Goal: Task Accomplishment & Management: Manage account settings

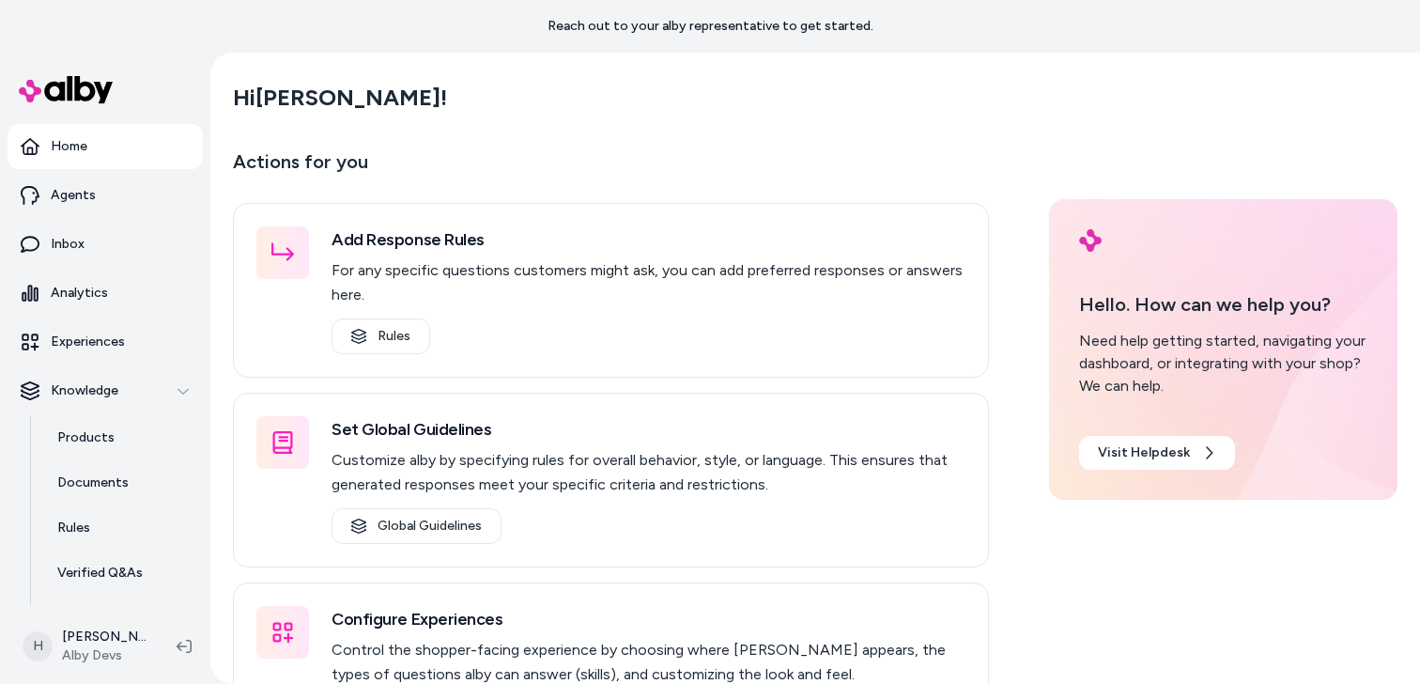
click at [405, 115] on div "Hi Henrique !" at bounding box center [815, 97] width 1165 height 53
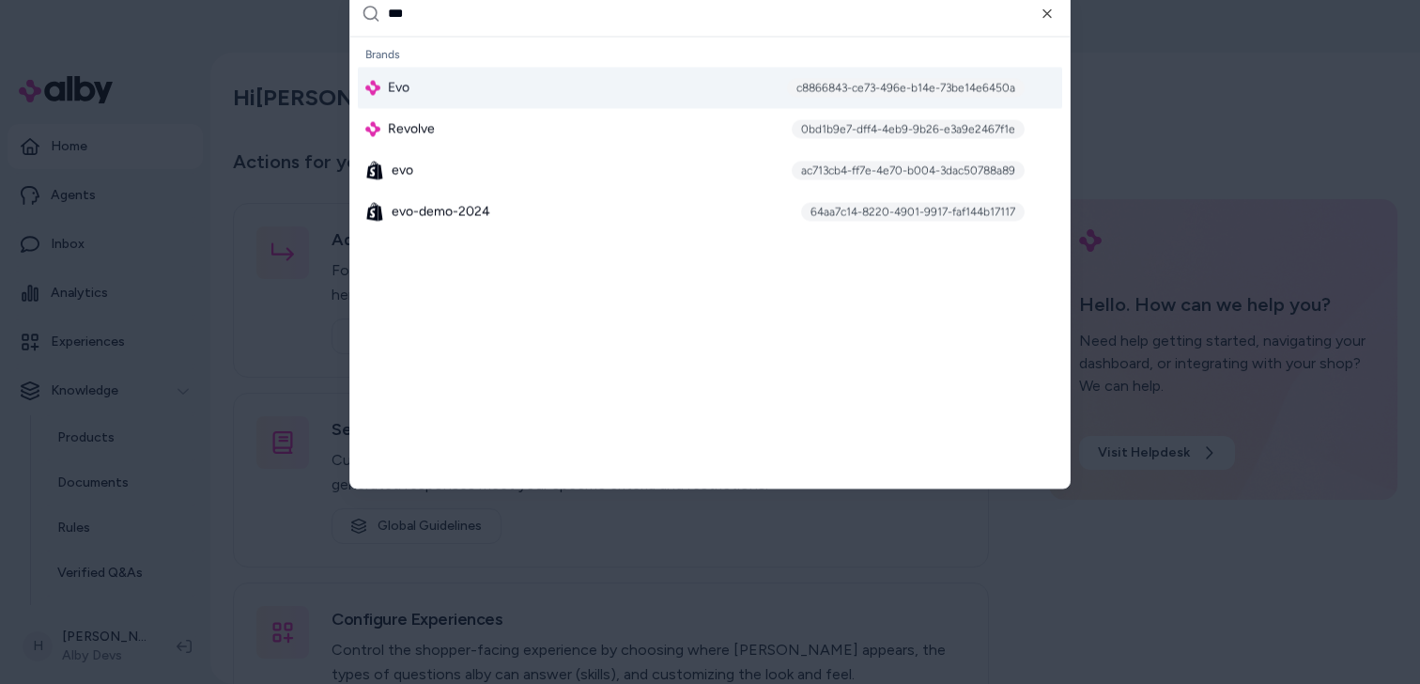
type input "***"
click at [516, 80] on div "Evo c8866843-ce73-496e-b14e-73be14e6450a" at bounding box center [710, 87] width 705 height 41
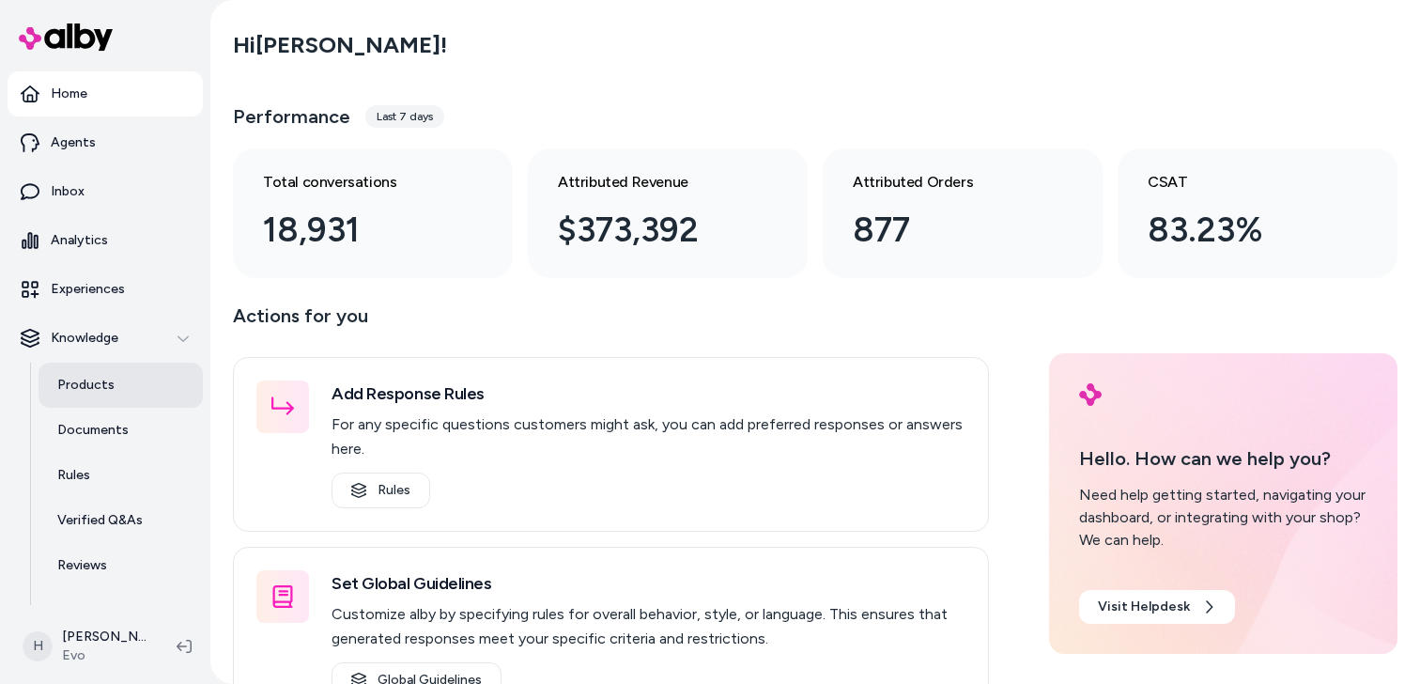
click at [130, 378] on link "Products" at bounding box center [121, 385] width 164 height 45
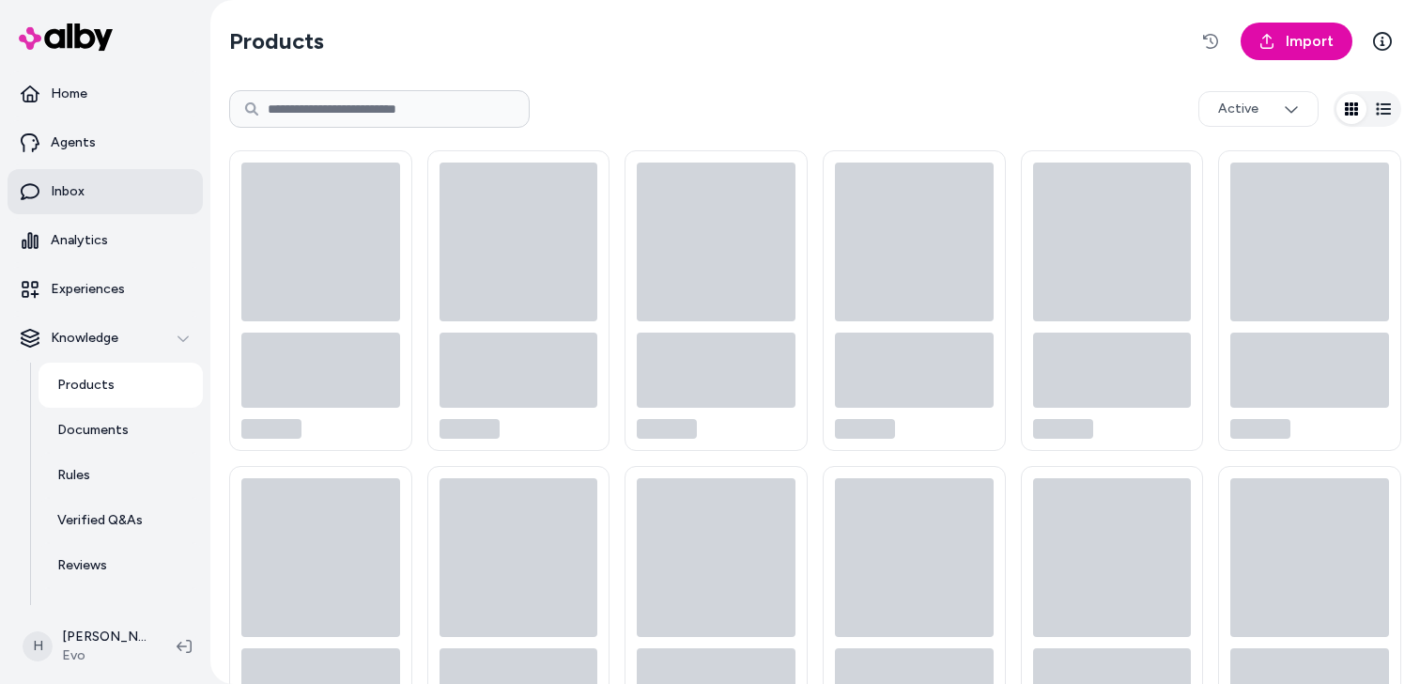
click at [128, 200] on link "Inbox" at bounding box center [105, 191] width 195 height 45
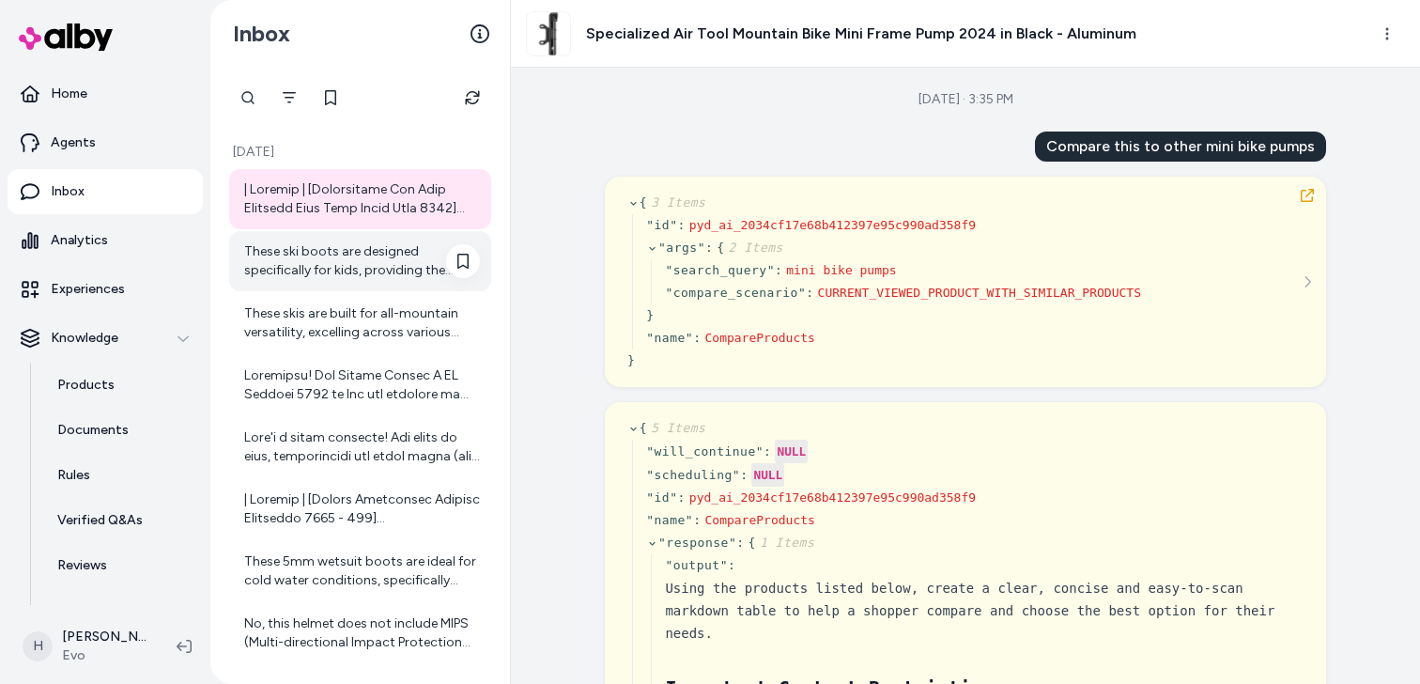
click at [380, 274] on div "These ski boots are designed specifically for kids, providing the features and …" at bounding box center [362, 261] width 236 height 38
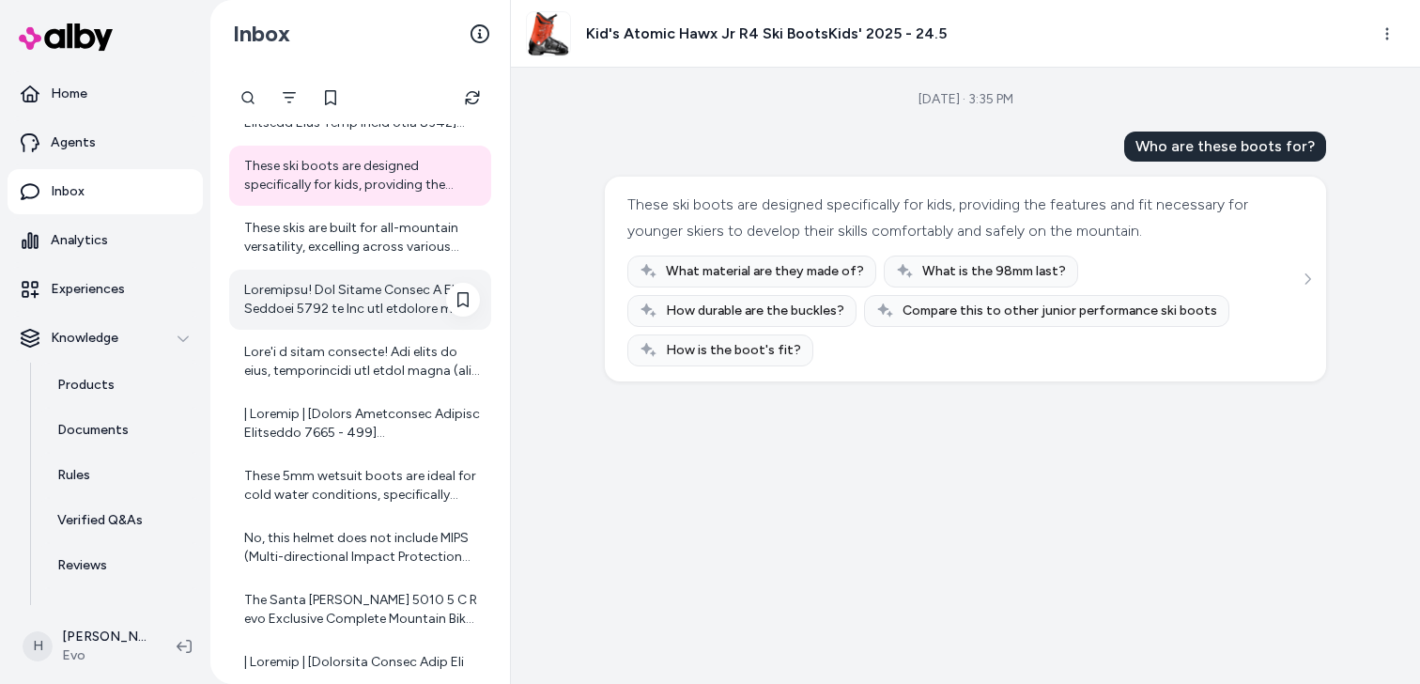
scroll to position [86, 0]
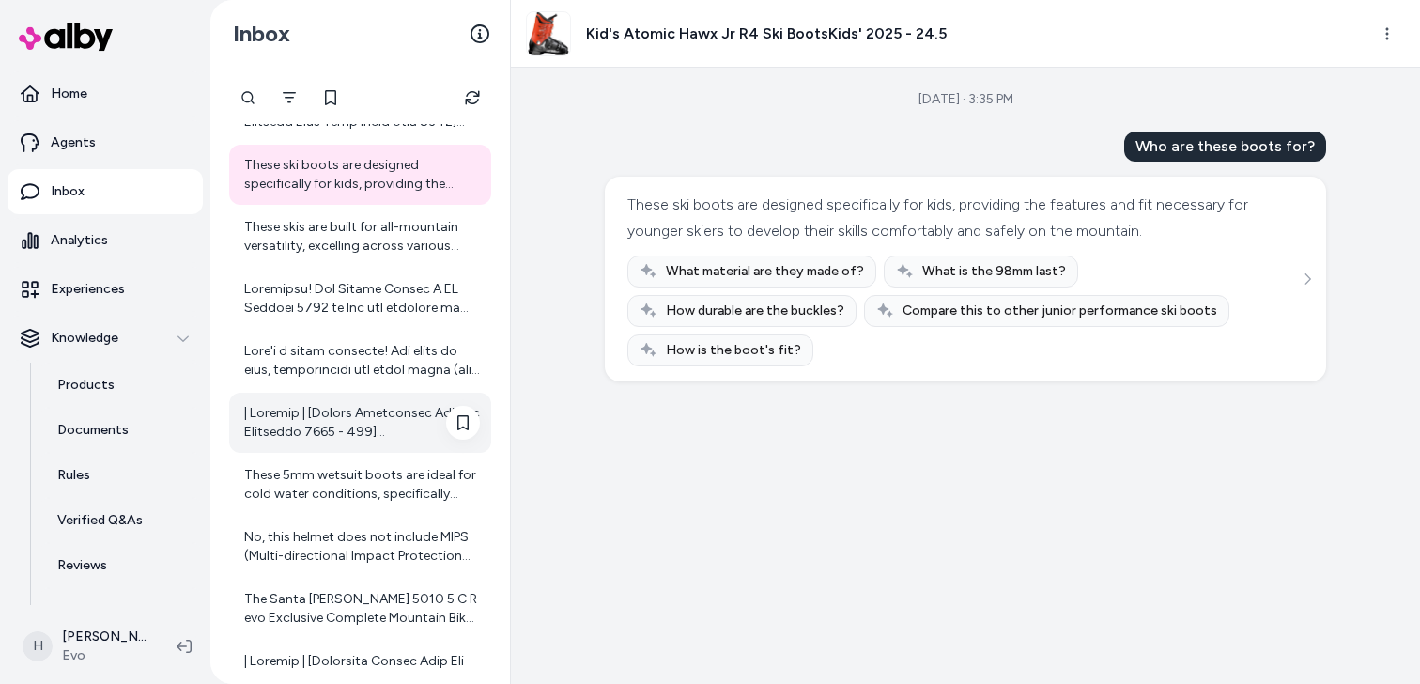
click at [361, 426] on div at bounding box center [362, 423] width 236 height 38
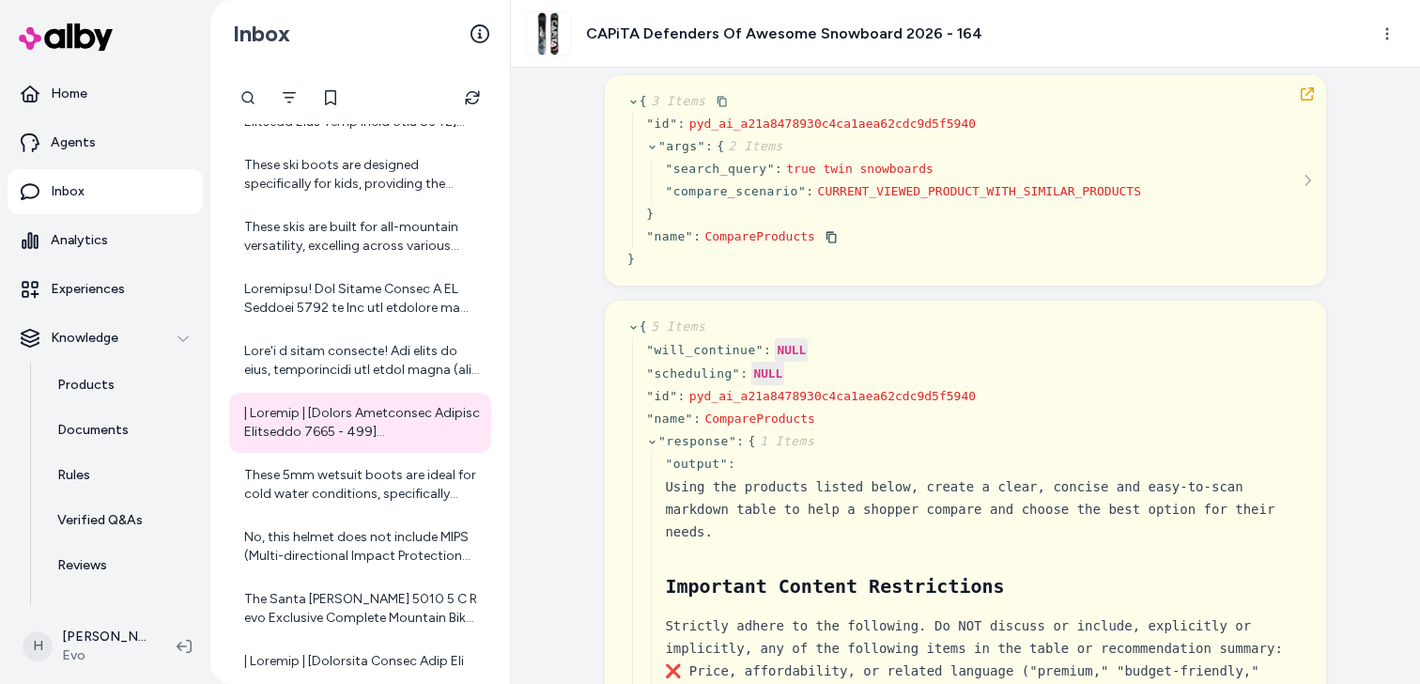
scroll to position [128, 0]
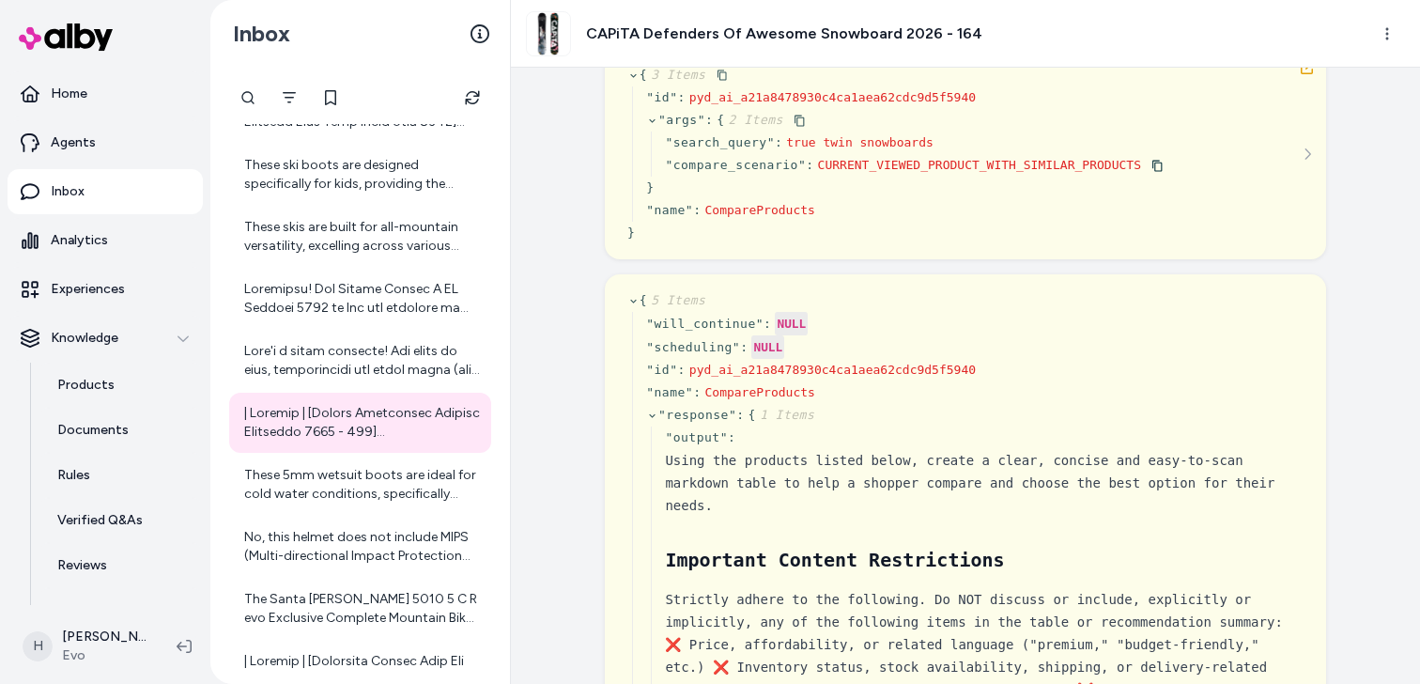
click at [863, 162] on span "CURRENT_VIEWED_PRODUCT_WITH_SIMILAR_PRODUCTS" at bounding box center [979, 165] width 323 height 14
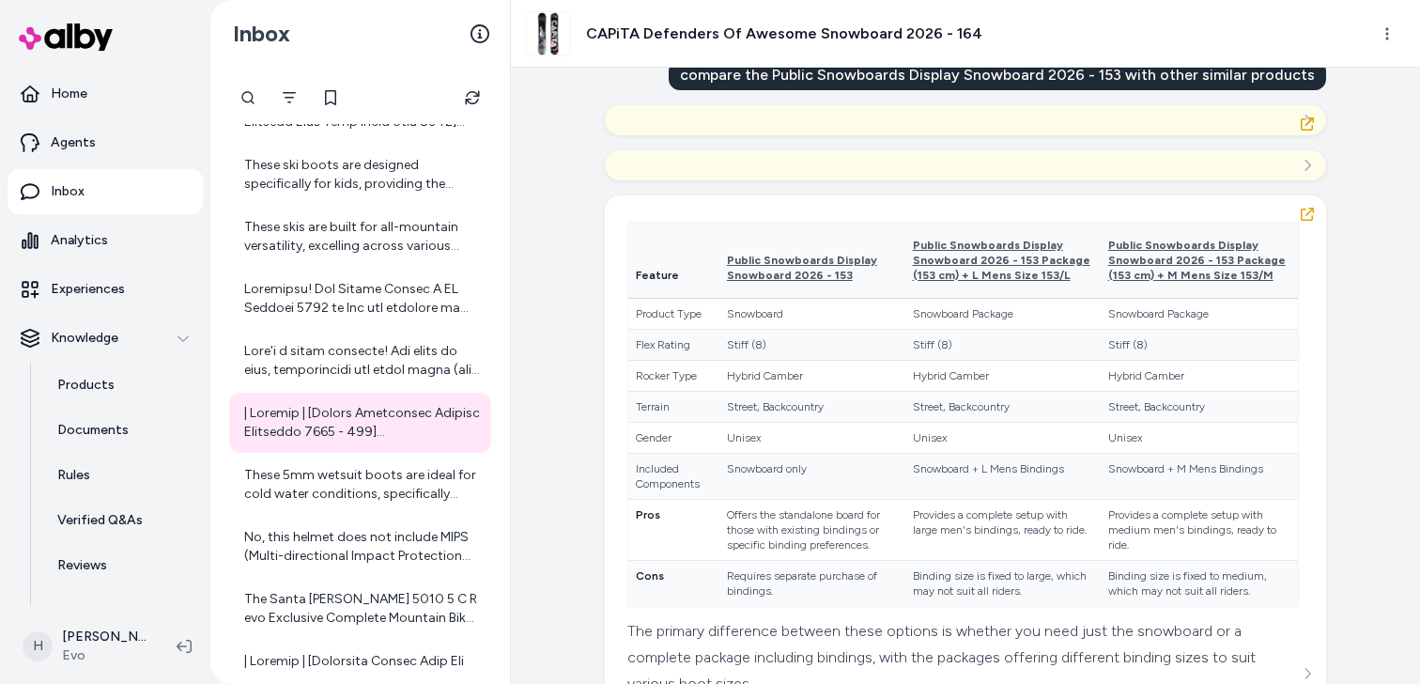
scroll to position [5177, 0]
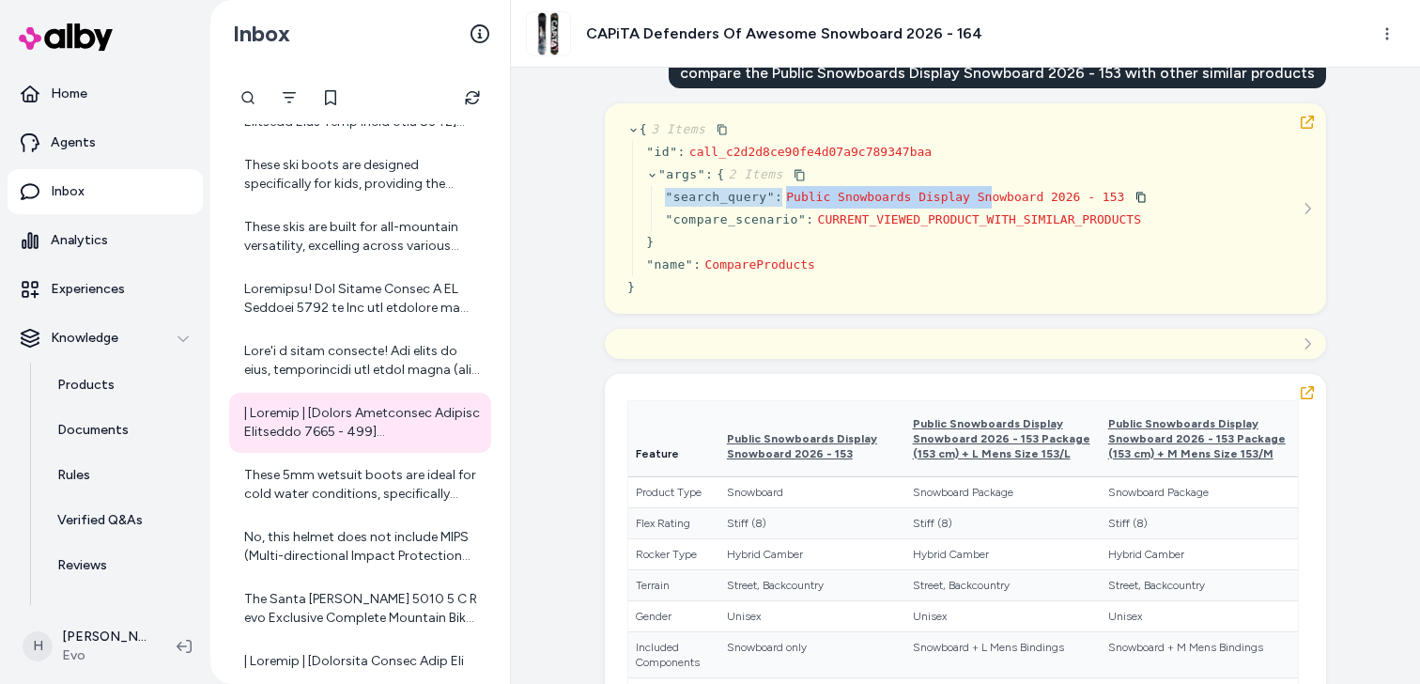
drag, startPoint x: 664, startPoint y: 375, endPoint x: 994, endPoint y: 375, distance: 329.8
click at [994, 231] on div "" search_query " : Public Snowboards Display Snowboard 2026 - 153 " compare_sce…" at bounding box center [899, 208] width 496 height 45
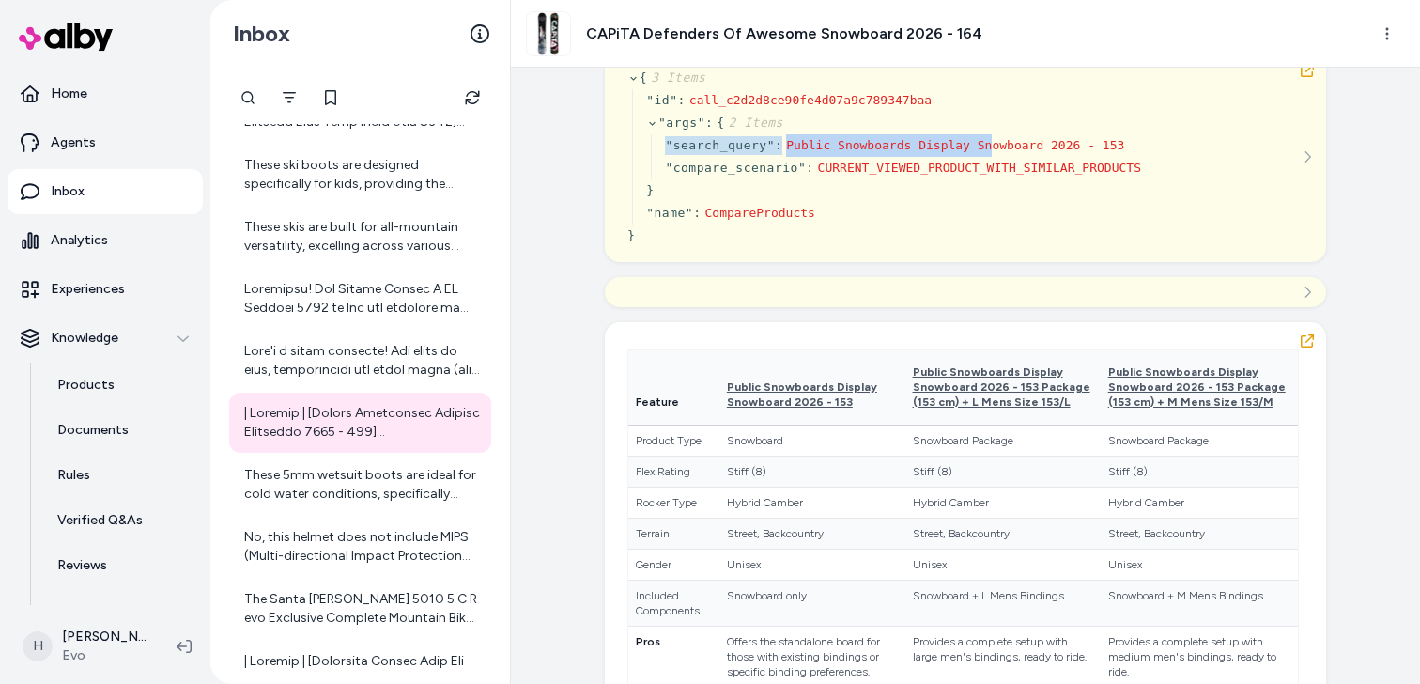
scroll to position [5239, 0]
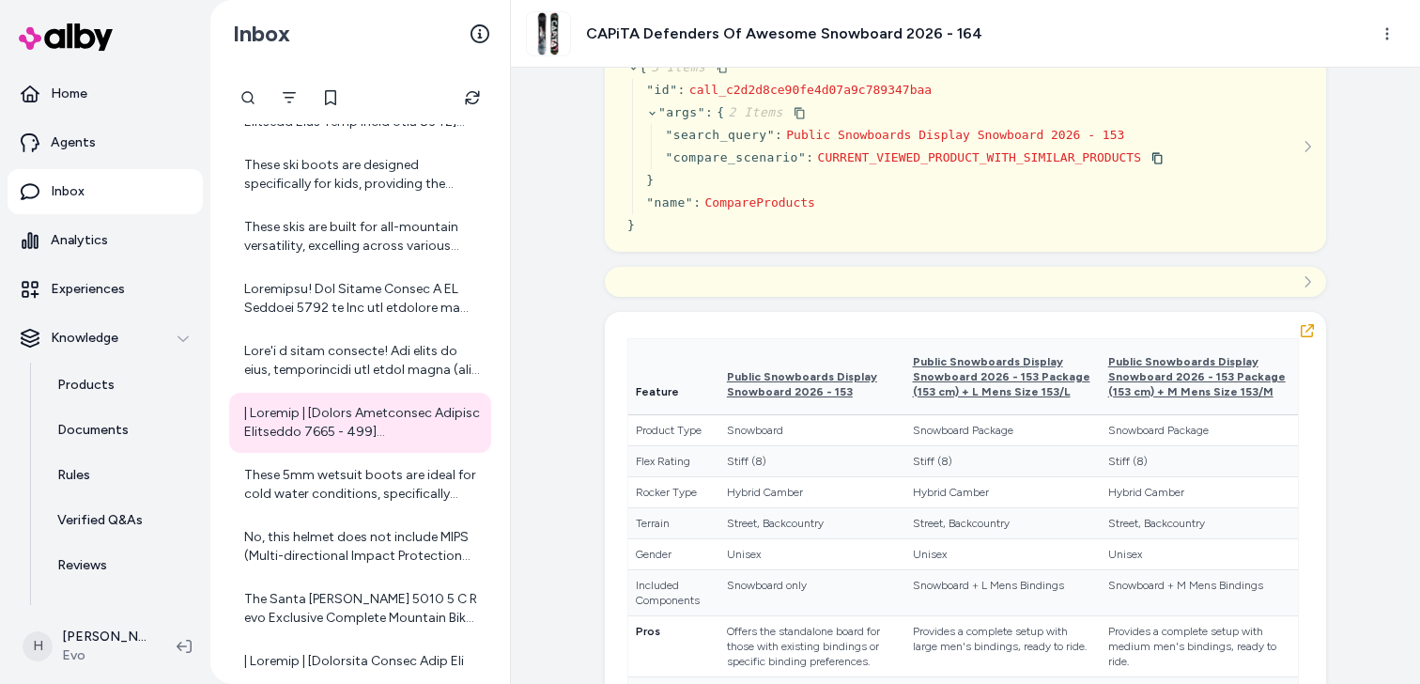
click at [978, 164] on span "CURRENT_VIEWED_PRODUCT_WITH_SIMILAR_PRODUCTS" at bounding box center [979, 157] width 323 height 14
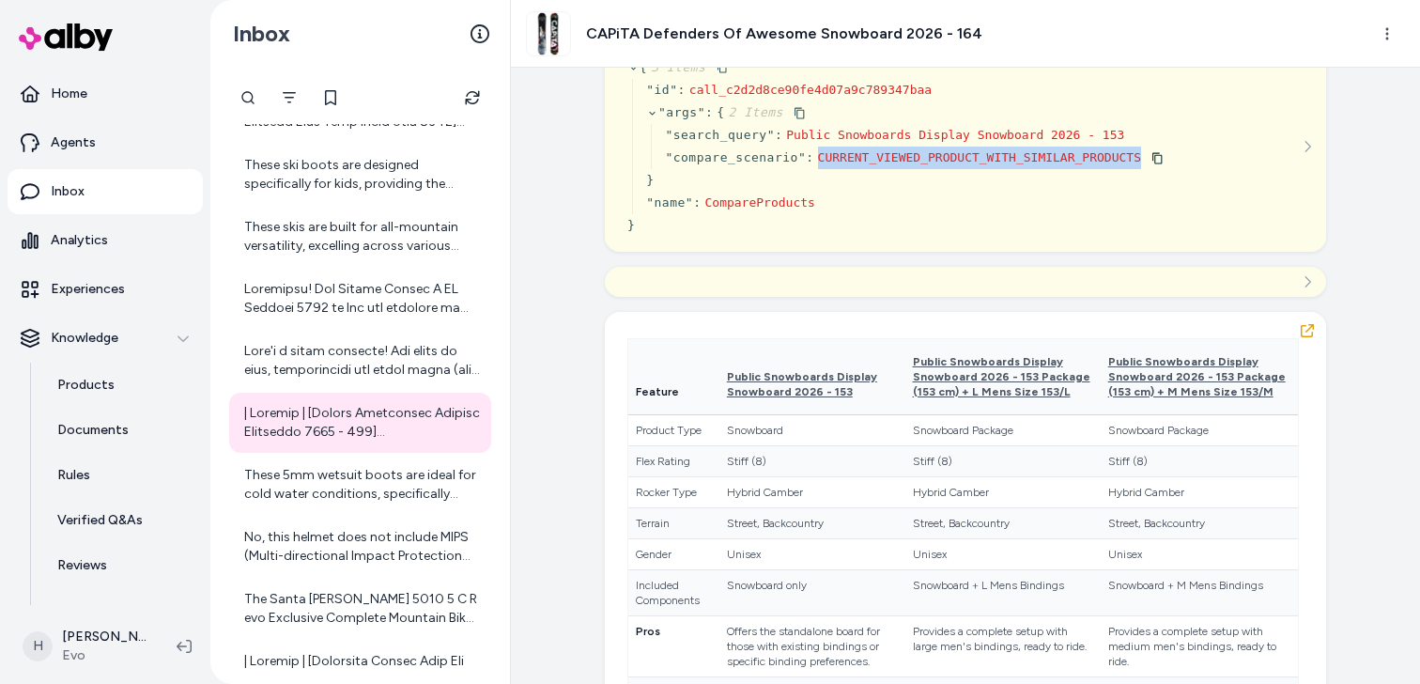
click at [978, 164] on span "CURRENT_VIEWED_PRODUCT_WITH_SIMILAR_PRODUCTS" at bounding box center [979, 157] width 323 height 14
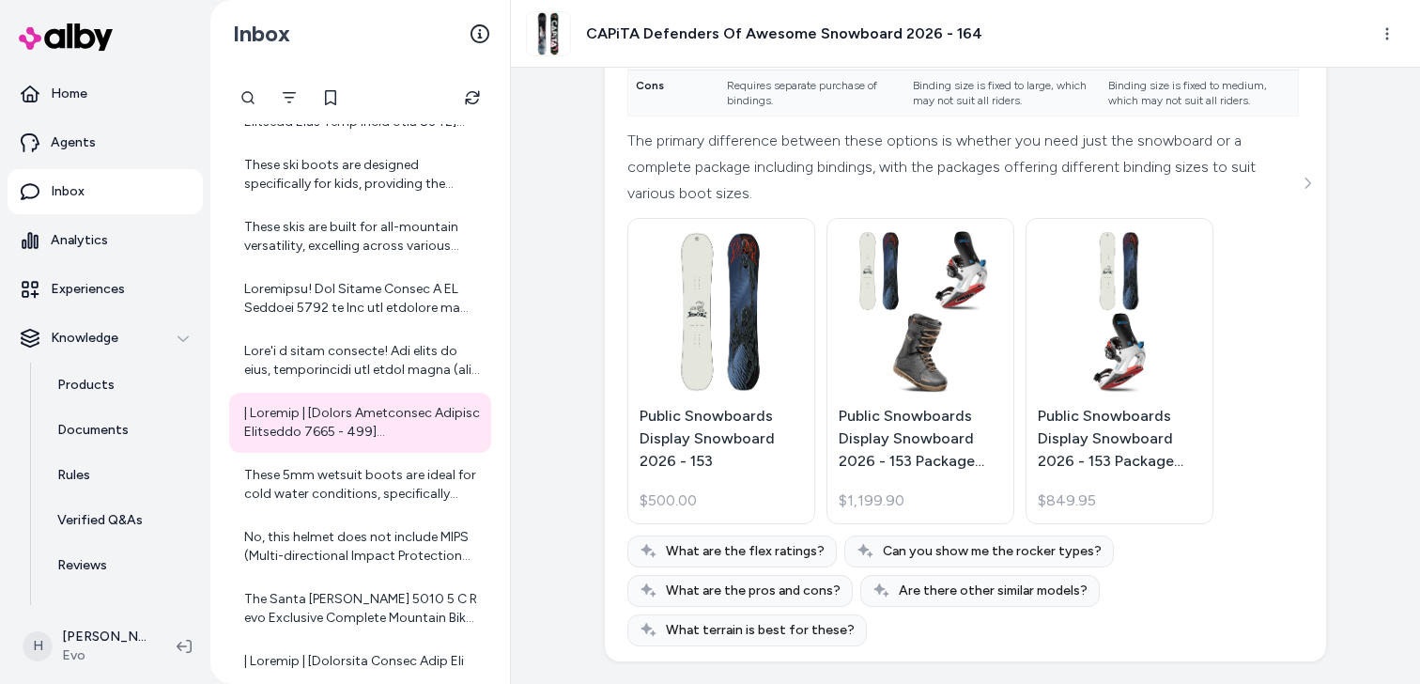
scroll to position [11620, 0]
drag, startPoint x: 706, startPoint y: 262, endPoint x: 840, endPoint y: 291, distance: 136.5
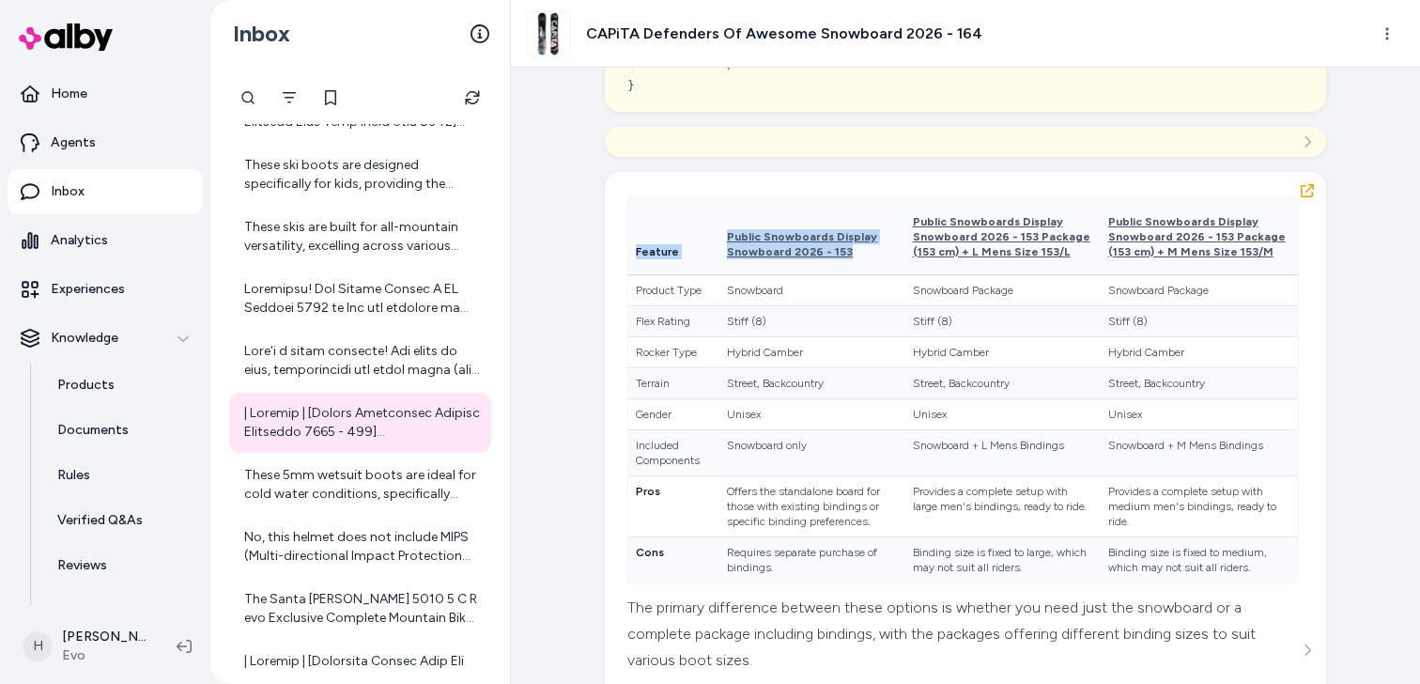
scroll to position [5269, 0]
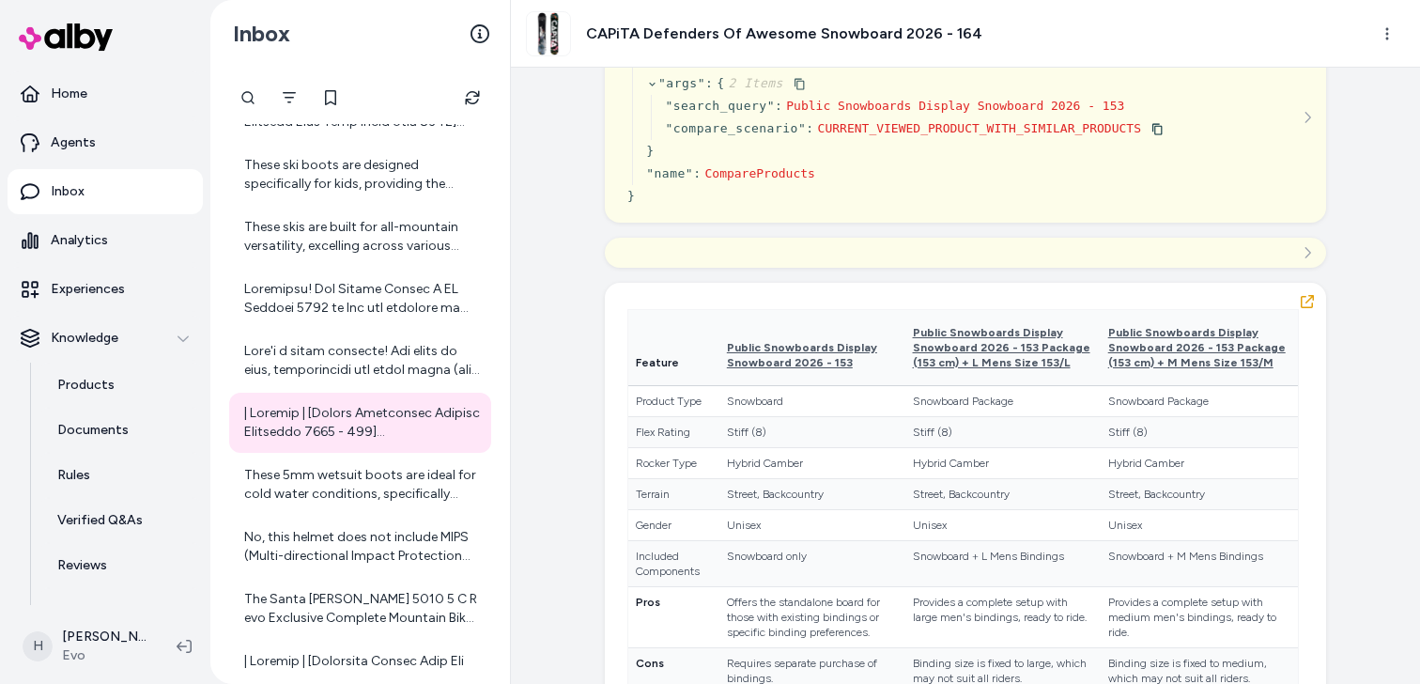
click at [913, 135] on span "CURRENT_VIEWED_PRODUCT_WITH_SIMILAR_PRODUCTS" at bounding box center [979, 128] width 323 height 14
copy span "CURRENT_VIEWED_PRODUCT_WITH_SIMILAR_PRODUCTS"
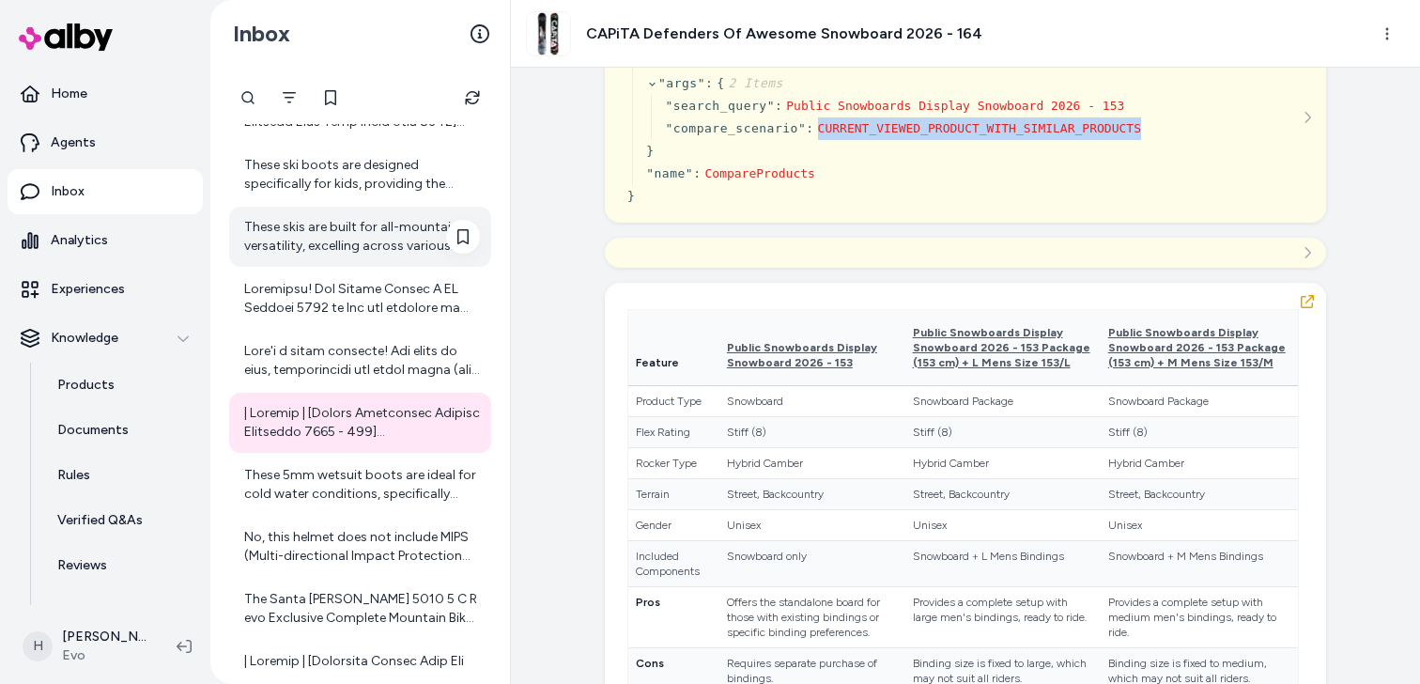
scroll to position [0, 0]
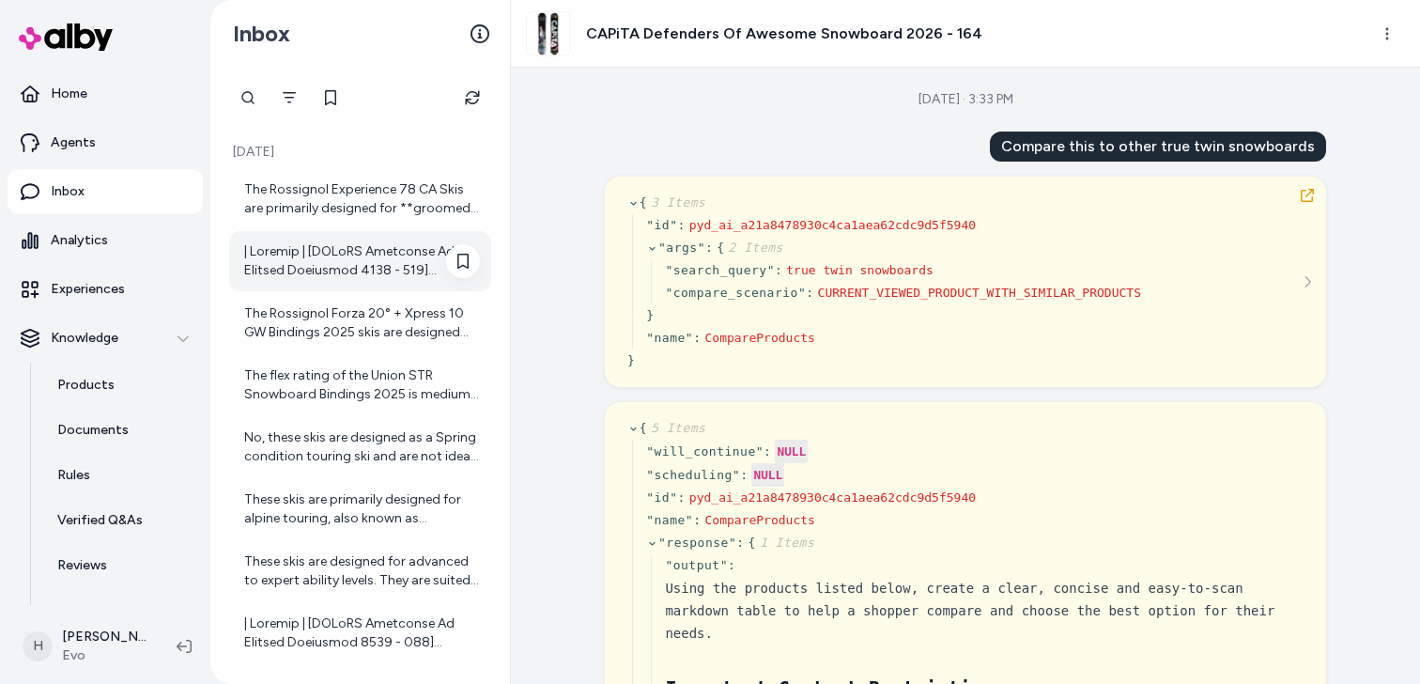
click at [392, 271] on div at bounding box center [362, 261] width 236 height 38
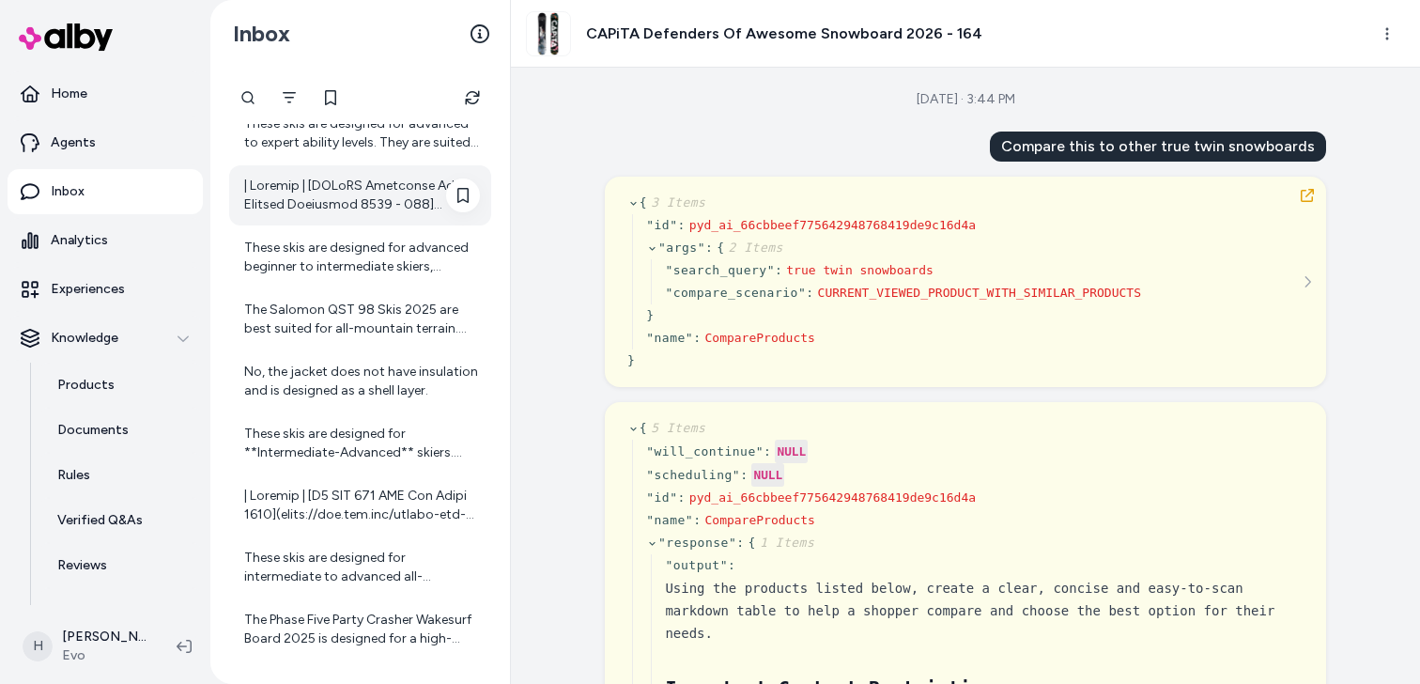
click at [312, 204] on div at bounding box center [362, 196] width 236 height 38
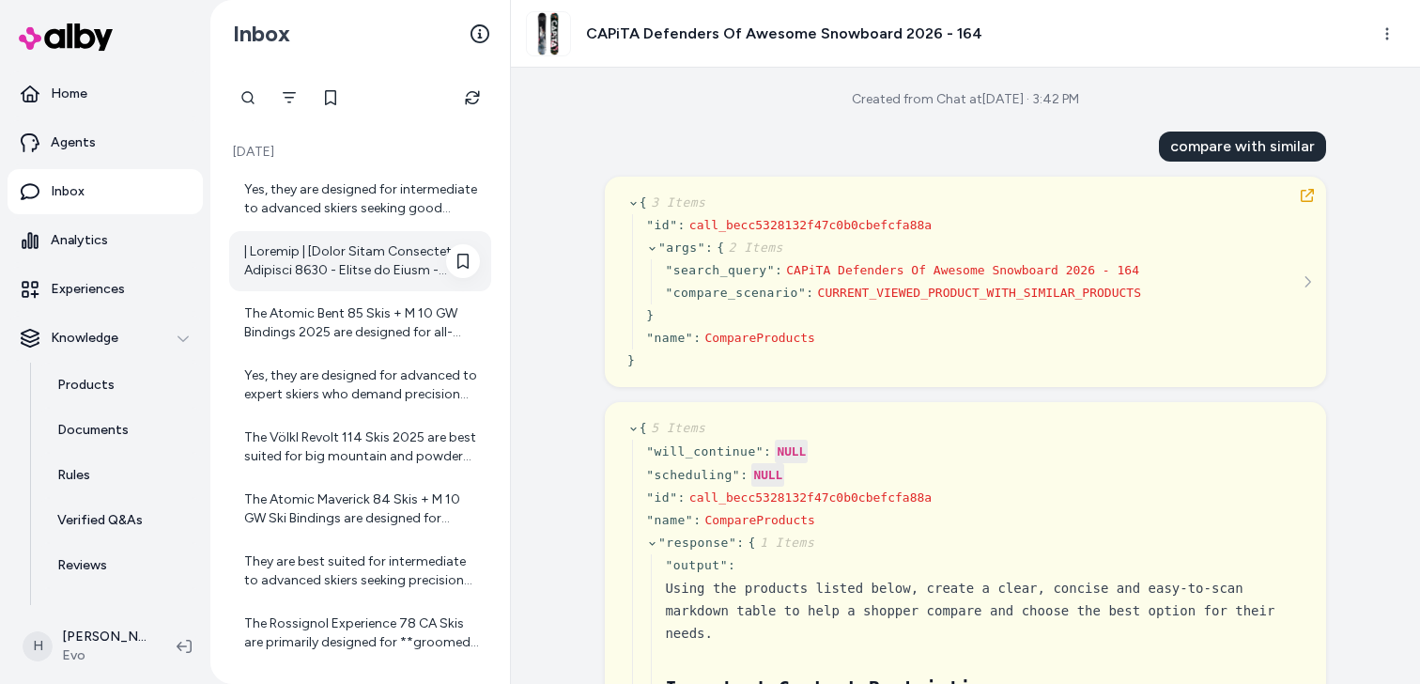
click at [344, 263] on div at bounding box center [362, 261] width 236 height 38
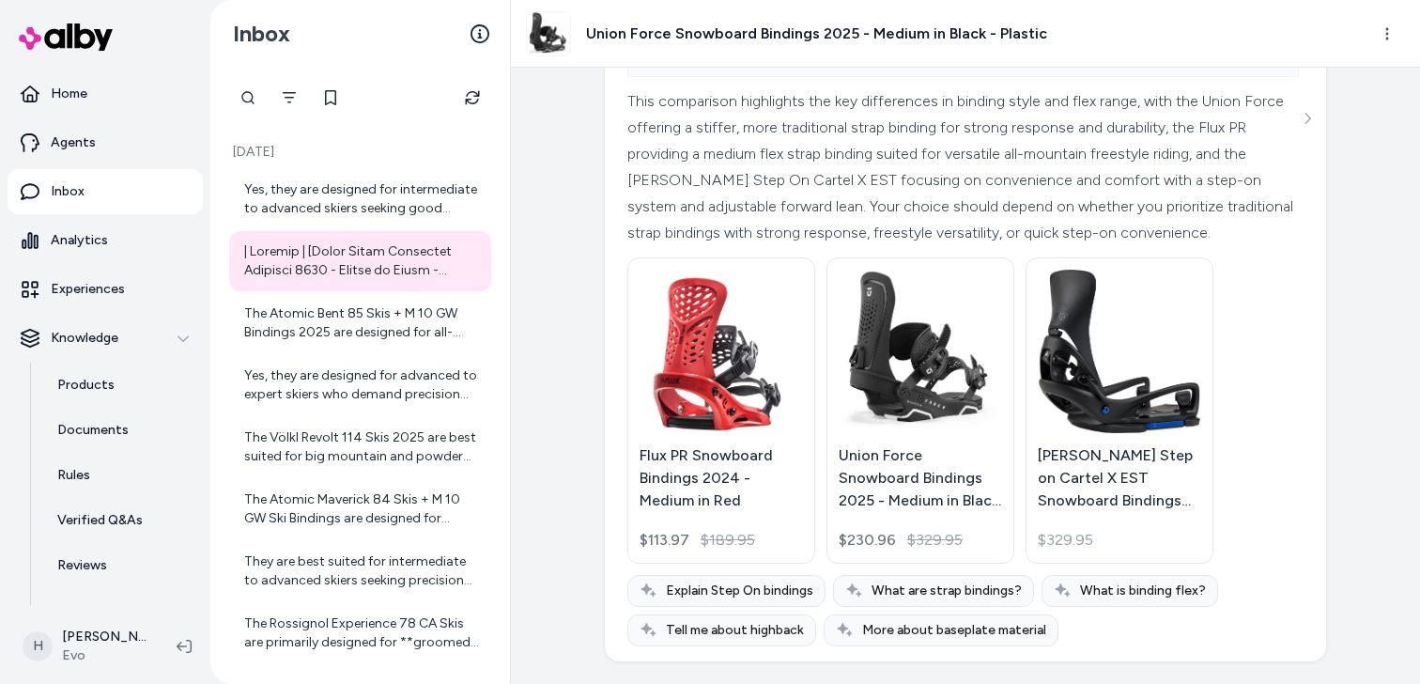
scroll to position [2856, 0]
click at [343, 215] on div "Yes, they are designed for intermediate to advanced skiers seeking good perform…" at bounding box center [362, 199] width 236 height 38
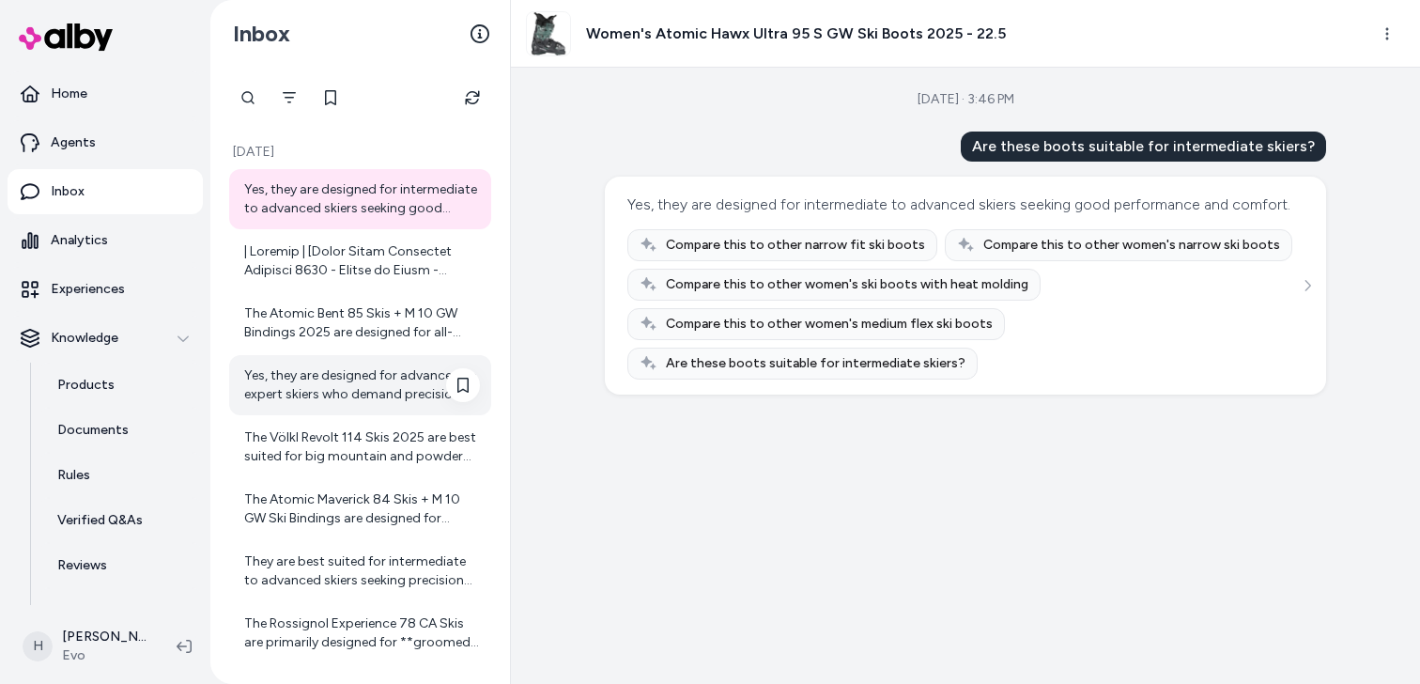
click at [331, 381] on div "Yes, they are designed for advanced to expert skiers who demand precision and c…" at bounding box center [362, 385] width 236 height 38
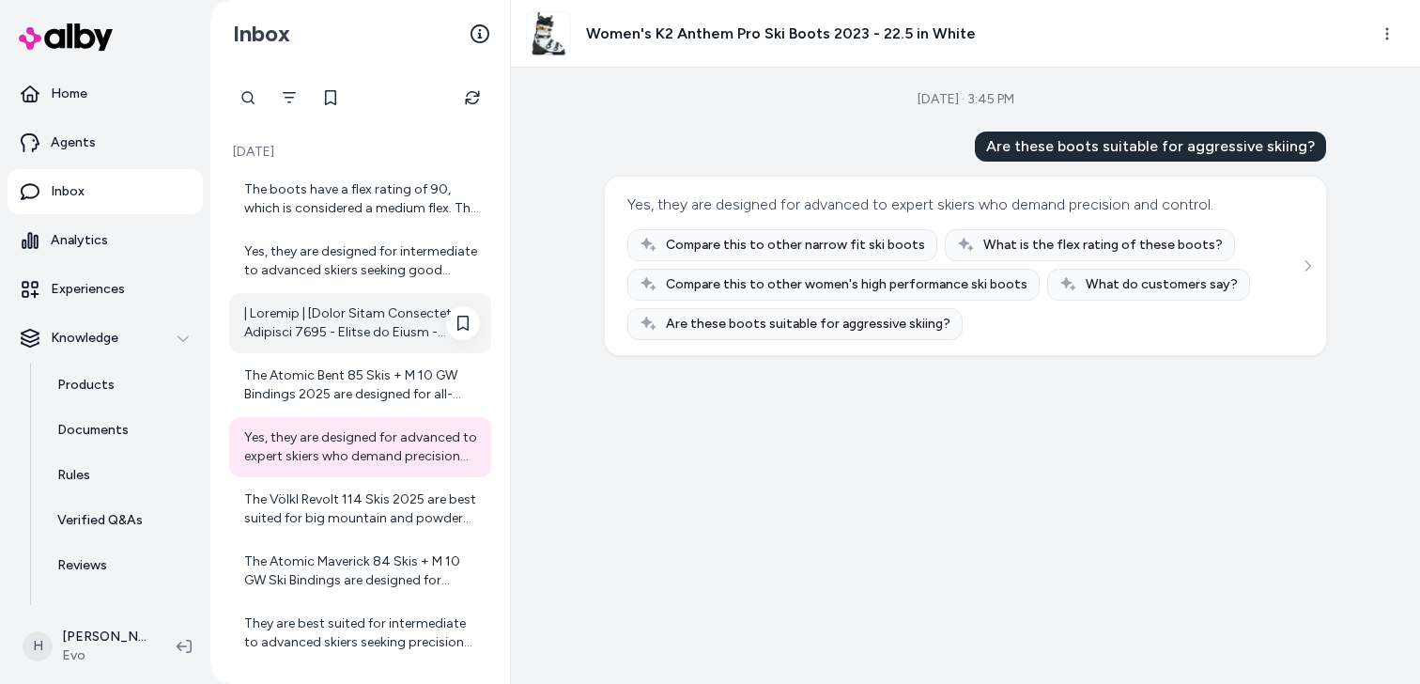
click at [338, 329] on div at bounding box center [362, 323] width 236 height 38
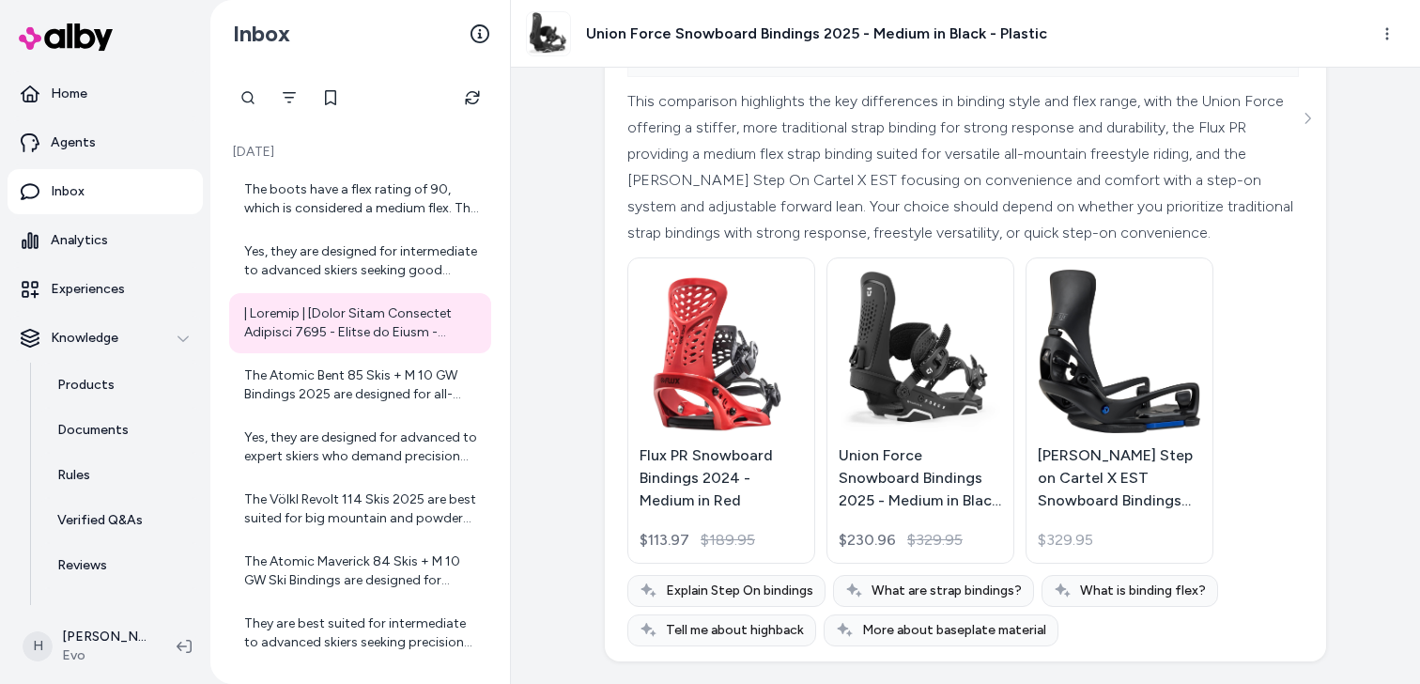
scroll to position [6680, 0]
click at [314, 265] on div "Yes, they are designed for intermediate to advanced skiers seeking good perform…" at bounding box center [362, 261] width 236 height 38
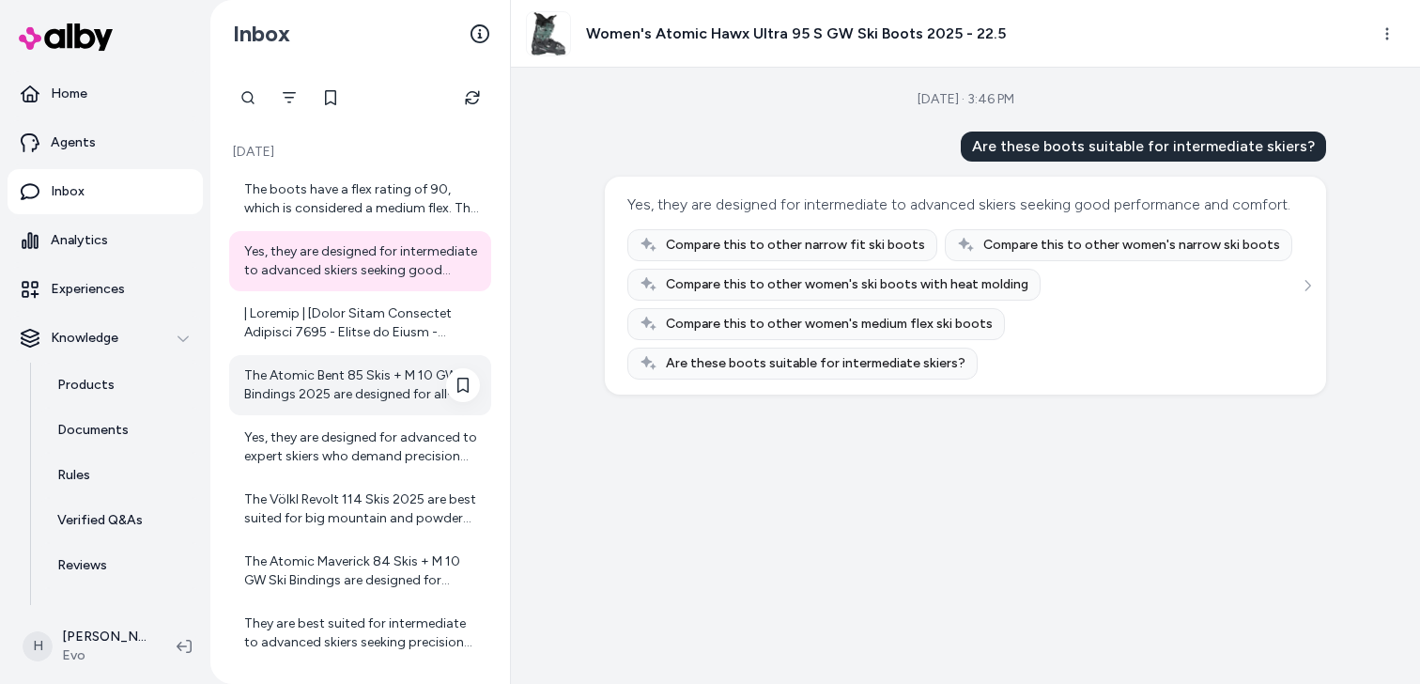
click at [363, 403] on div "The Atomic Bent 85 Skis + M 10 GW Bindings 2025 are designed for all-mountain t…" at bounding box center [362, 385] width 236 height 38
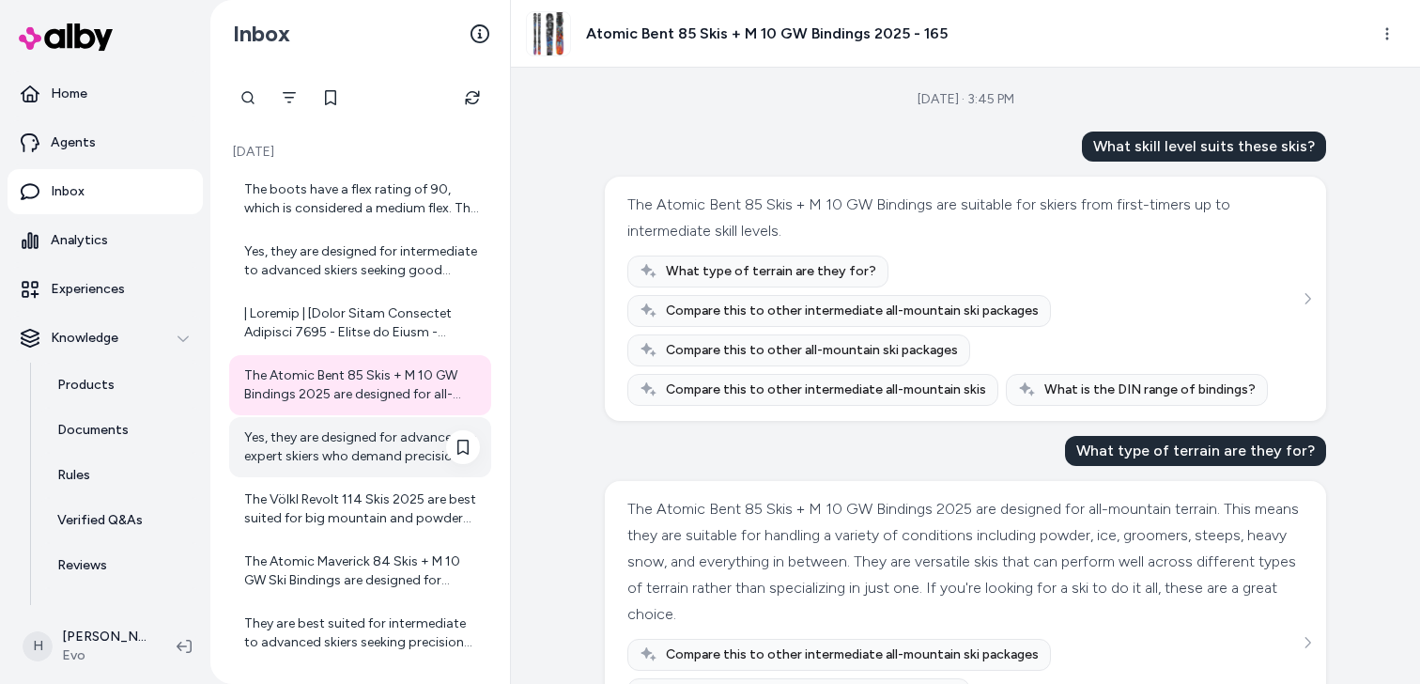
click at [320, 470] on div "Yes, they are designed for advanced to expert skiers who demand precision and c…" at bounding box center [360, 447] width 262 height 60
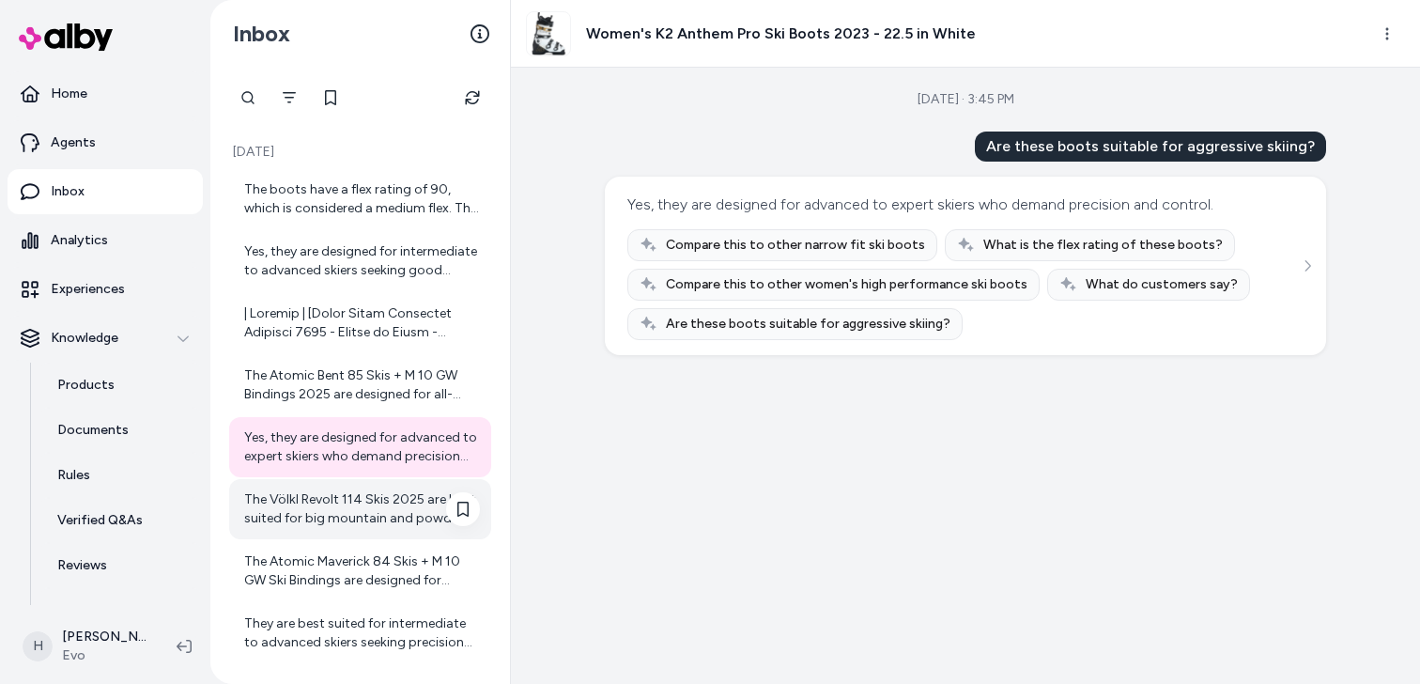
click at [362, 508] on div "The Völkl Revolt 114 Skis 2025 are best suited for big mountain and powder terr…" at bounding box center [362, 509] width 236 height 38
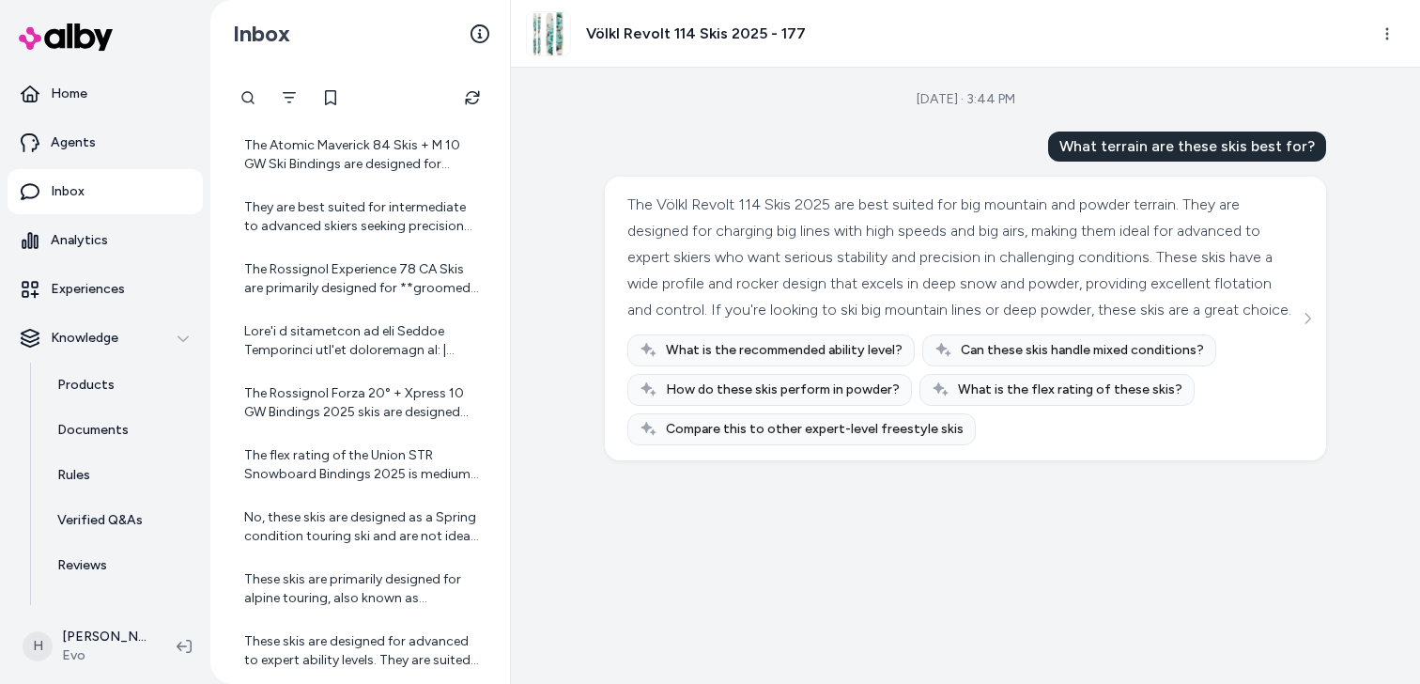
scroll to position [438, 0]
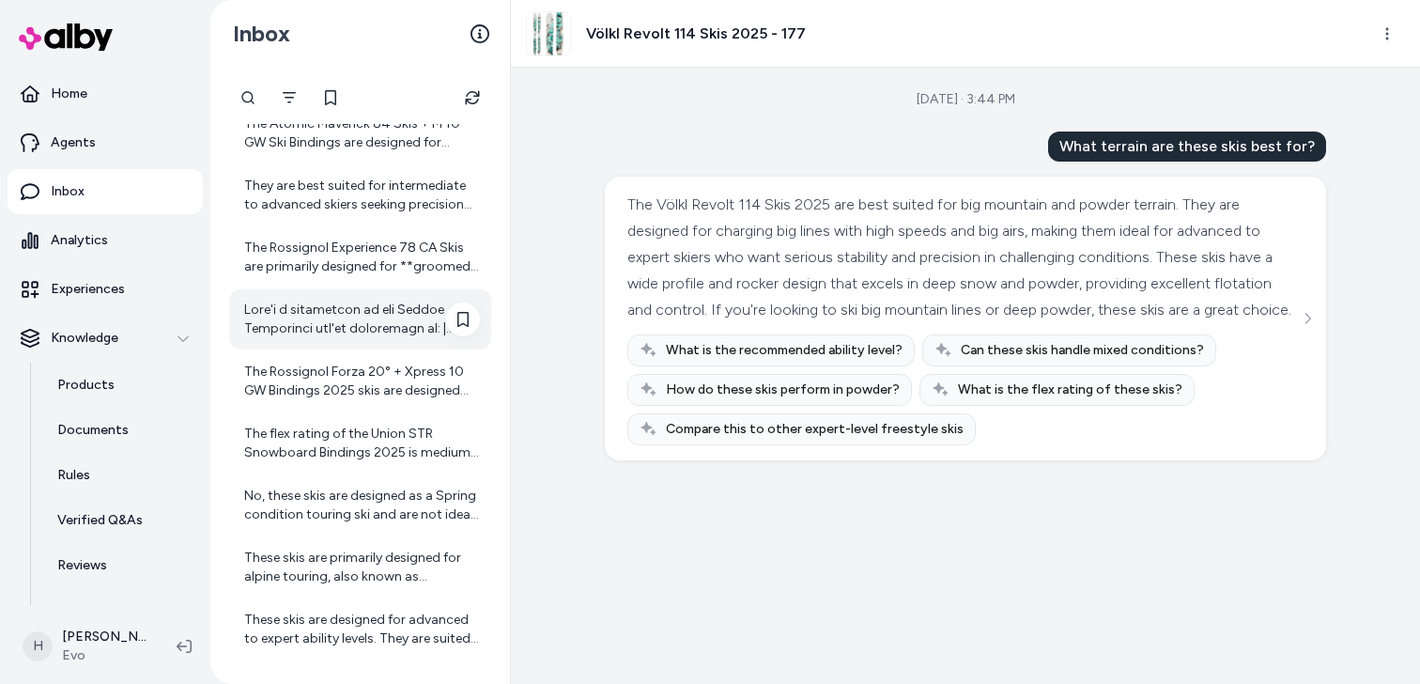
click at [351, 329] on div at bounding box center [362, 320] width 236 height 38
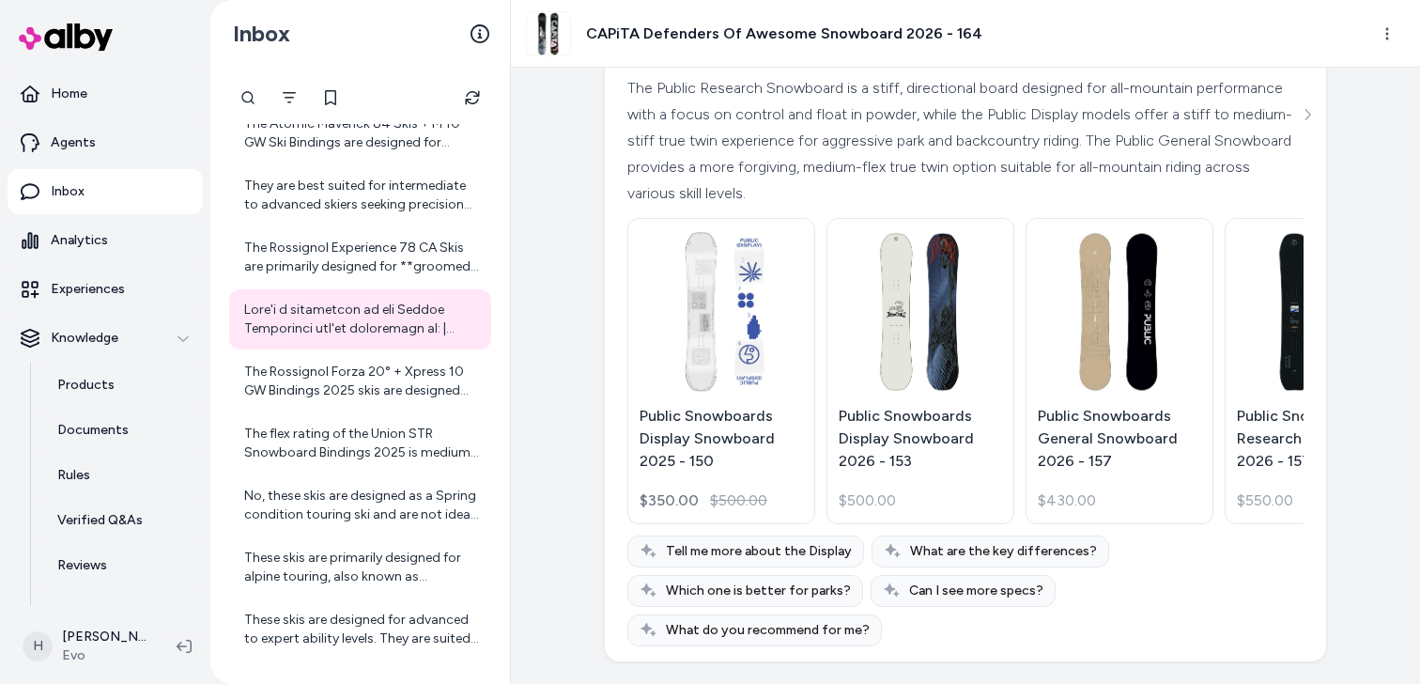
scroll to position [28307, 0]
